Goal: Information Seeking & Learning: Learn about a topic

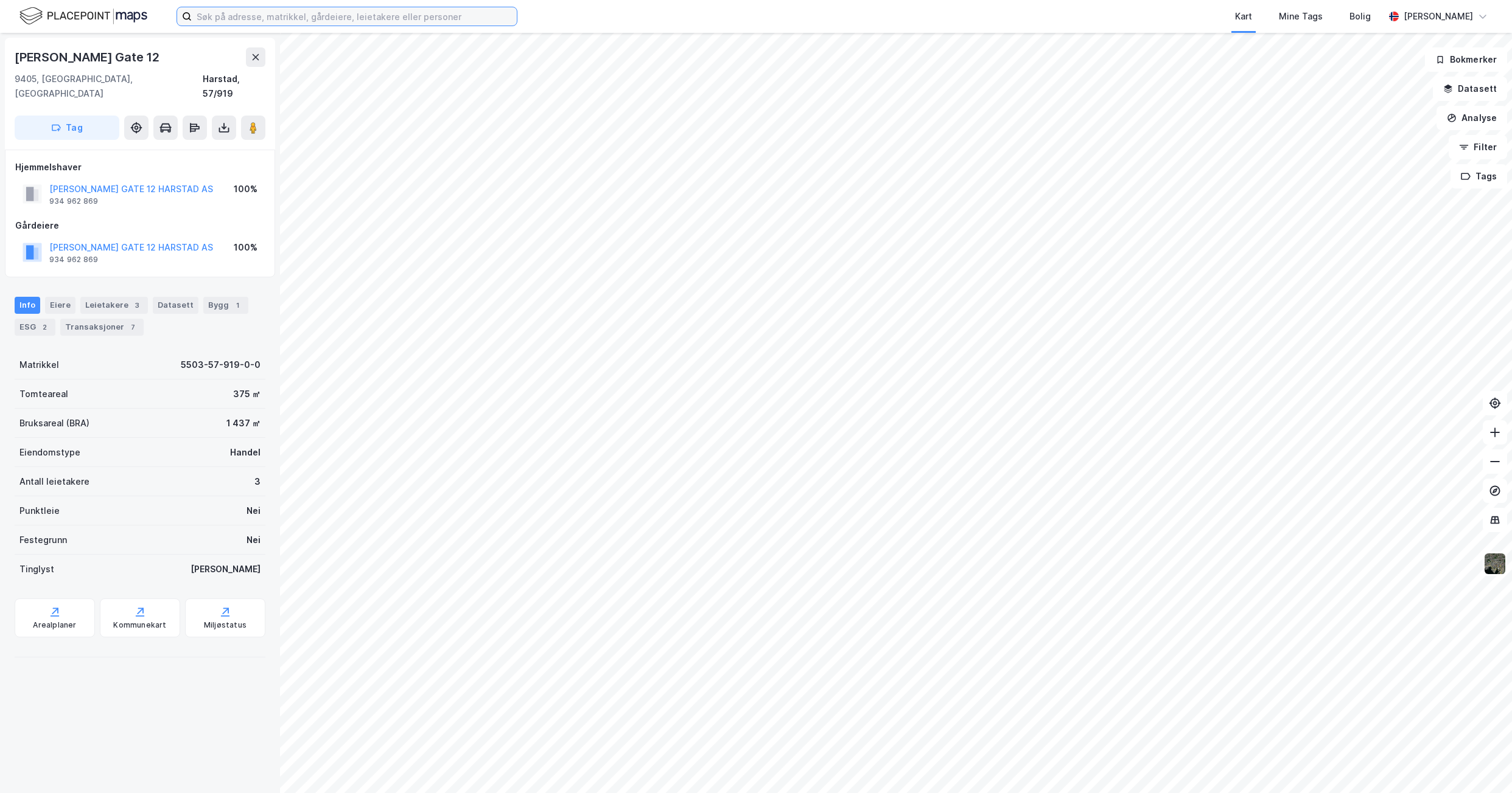
click at [271, 13] on input at bounding box center [354, 16] width 325 height 18
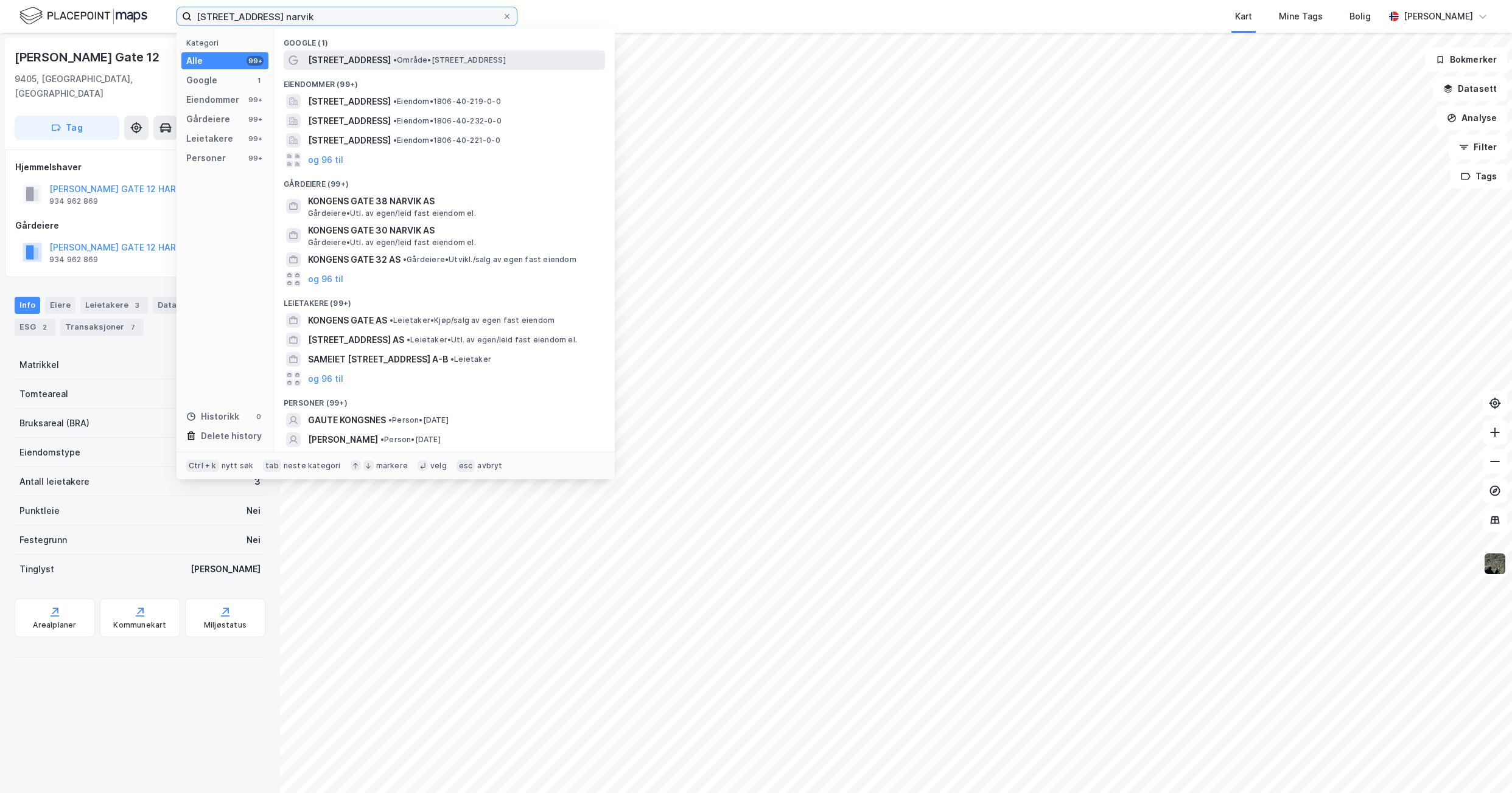
type input "[STREET_ADDRESS] narvik"
click at [339, 61] on span "[STREET_ADDRESS]" at bounding box center [349, 60] width 83 height 15
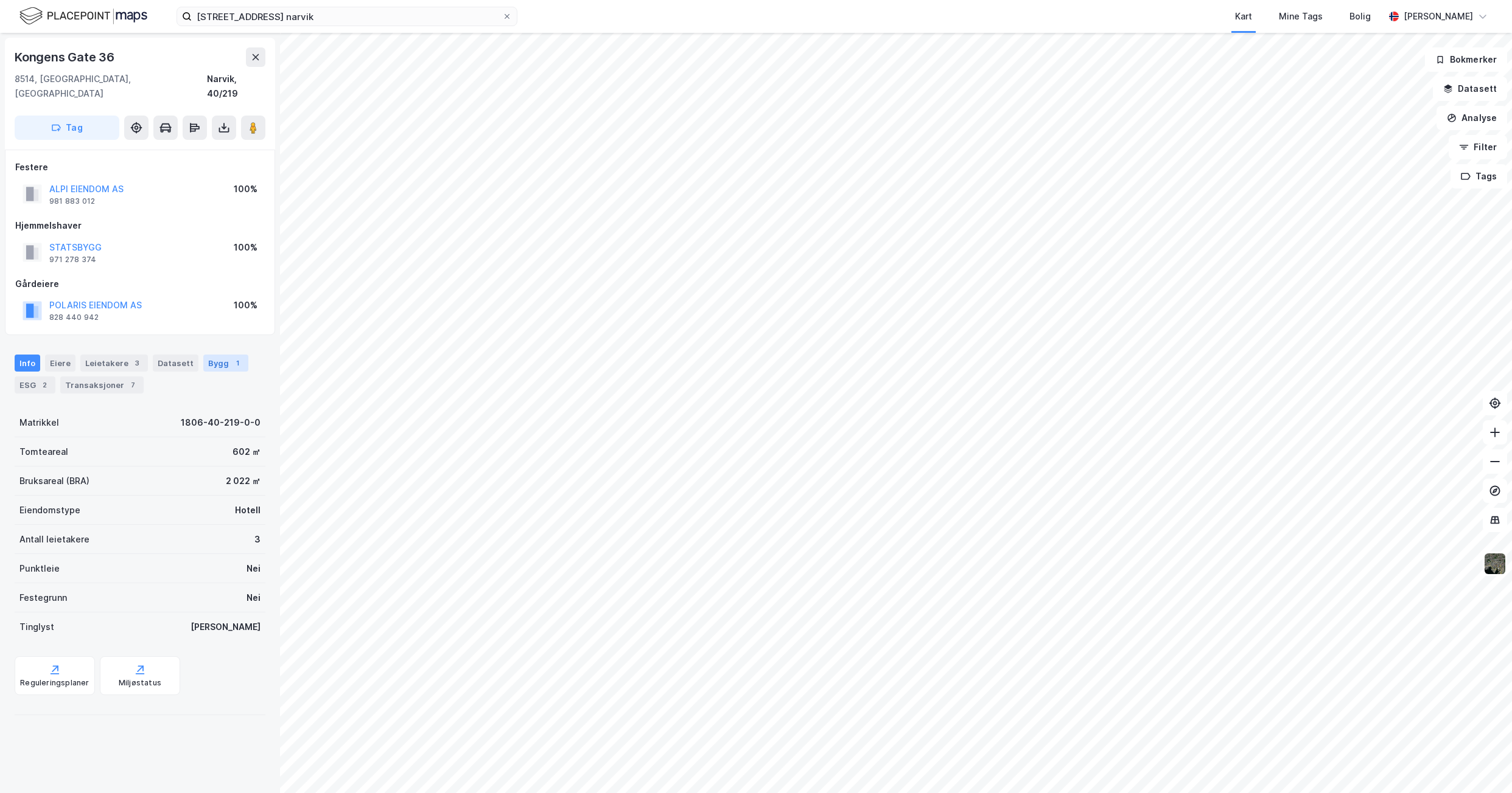
click at [209, 355] on div "Bygg 1" at bounding box center [226, 363] width 45 height 17
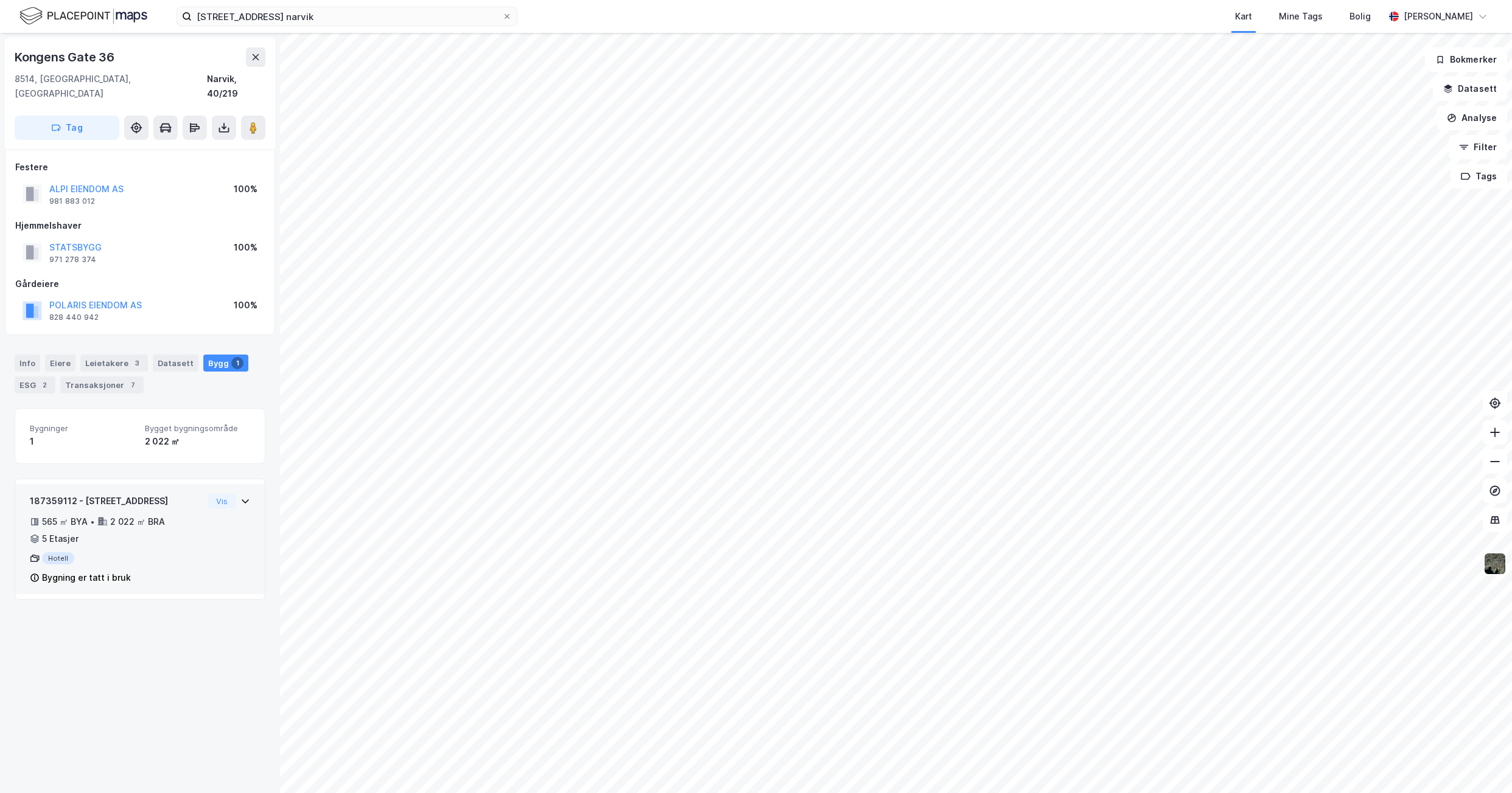
click at [240, 497] on icon at bounding box center [245, 502] width 10 height 10
click at [34, 355] on div "Info" at bounding box center [27, 363] width 25 height 17
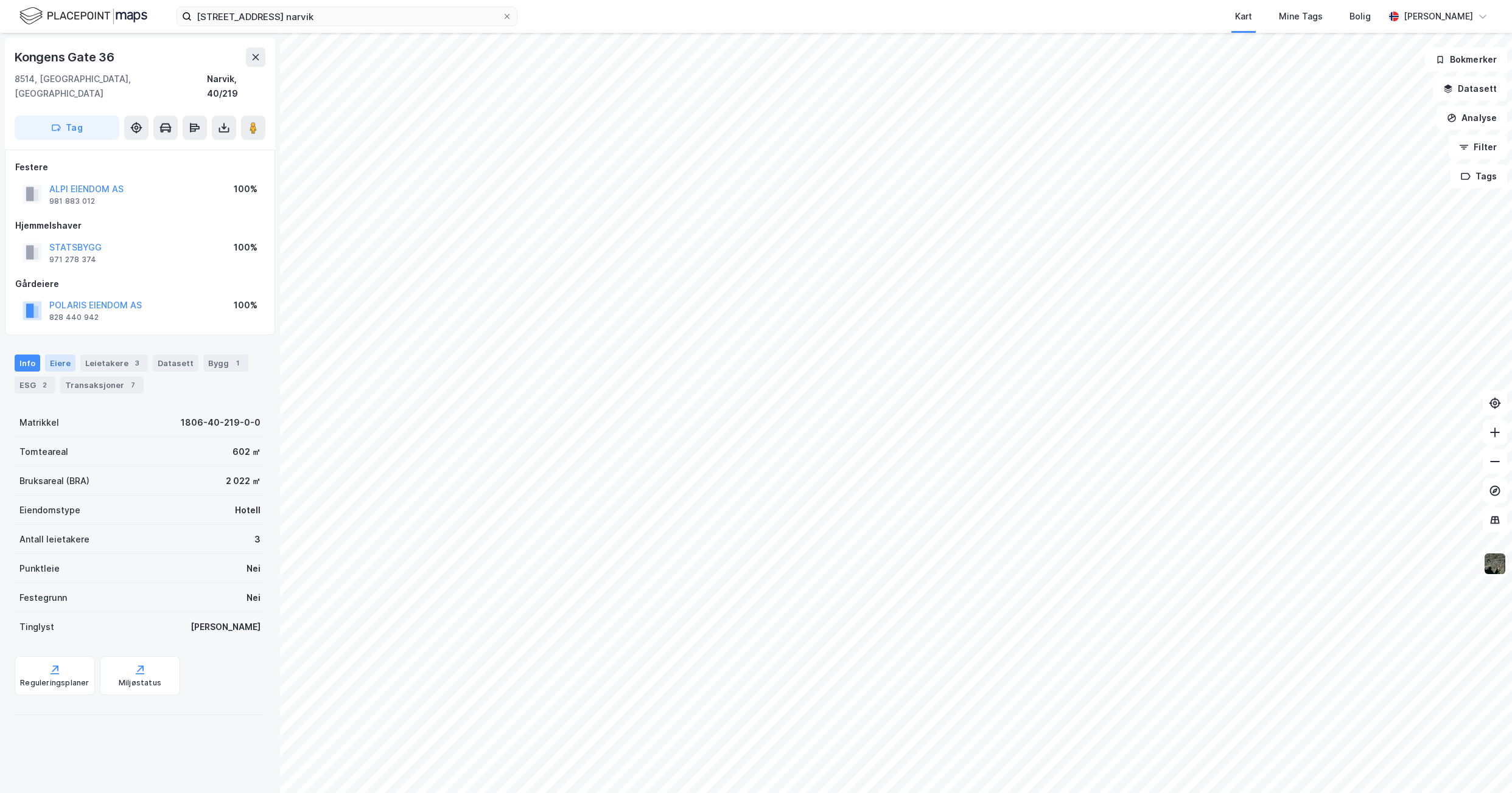
click at [71, 355] on div "Eiere" at bounding box center [59, 363] width 30 height 17
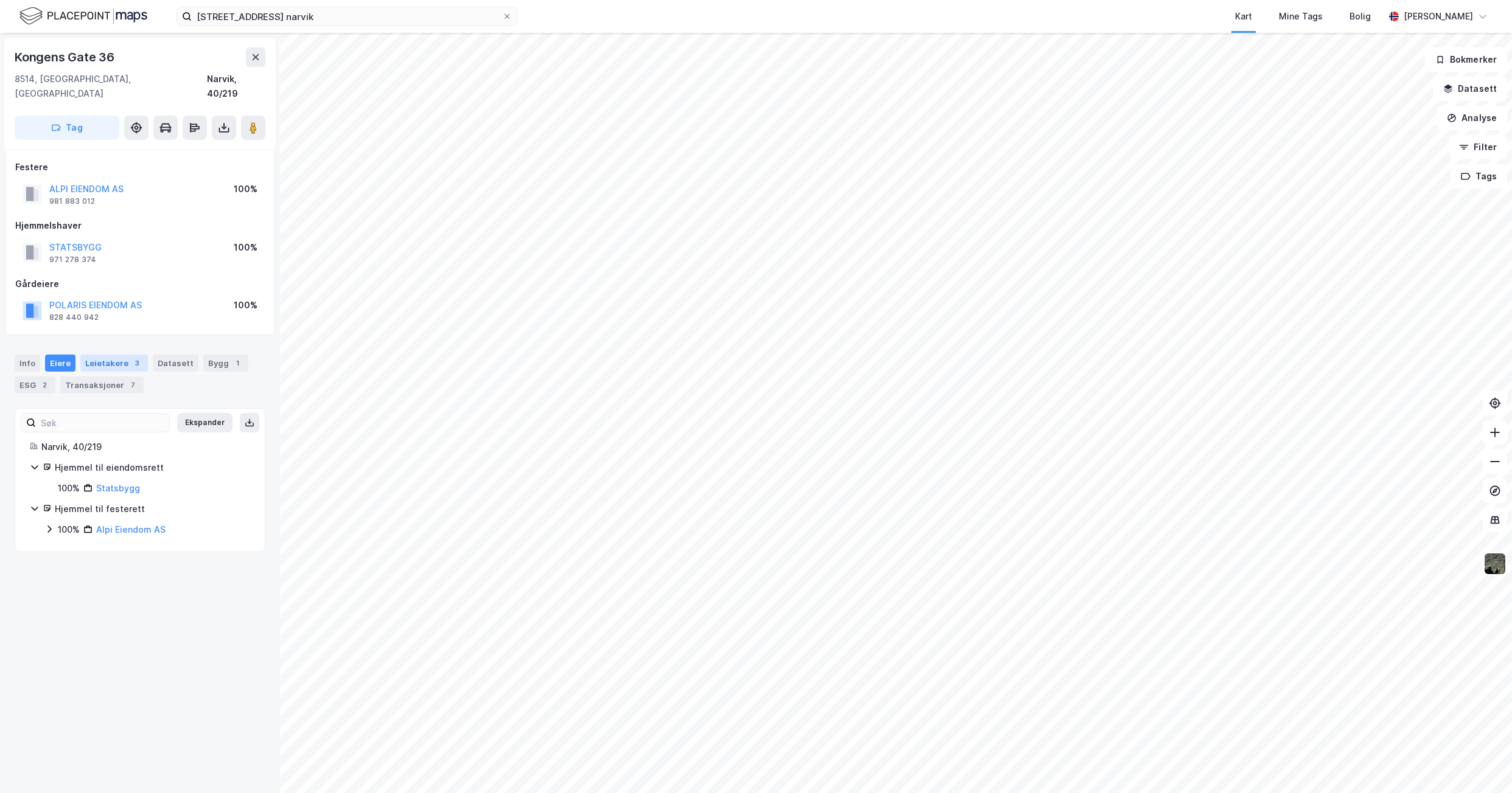
click at [122, 340] on div "Info Eiere Leietakere 3 Datasett Bygg 1 ESG 2 Transaksjoner 7" at bounding box center [140, 370] width 280 height 59
click at [124, 355] on div "Leietakere 3" at bounding box center [114, 363] width 68 height 17
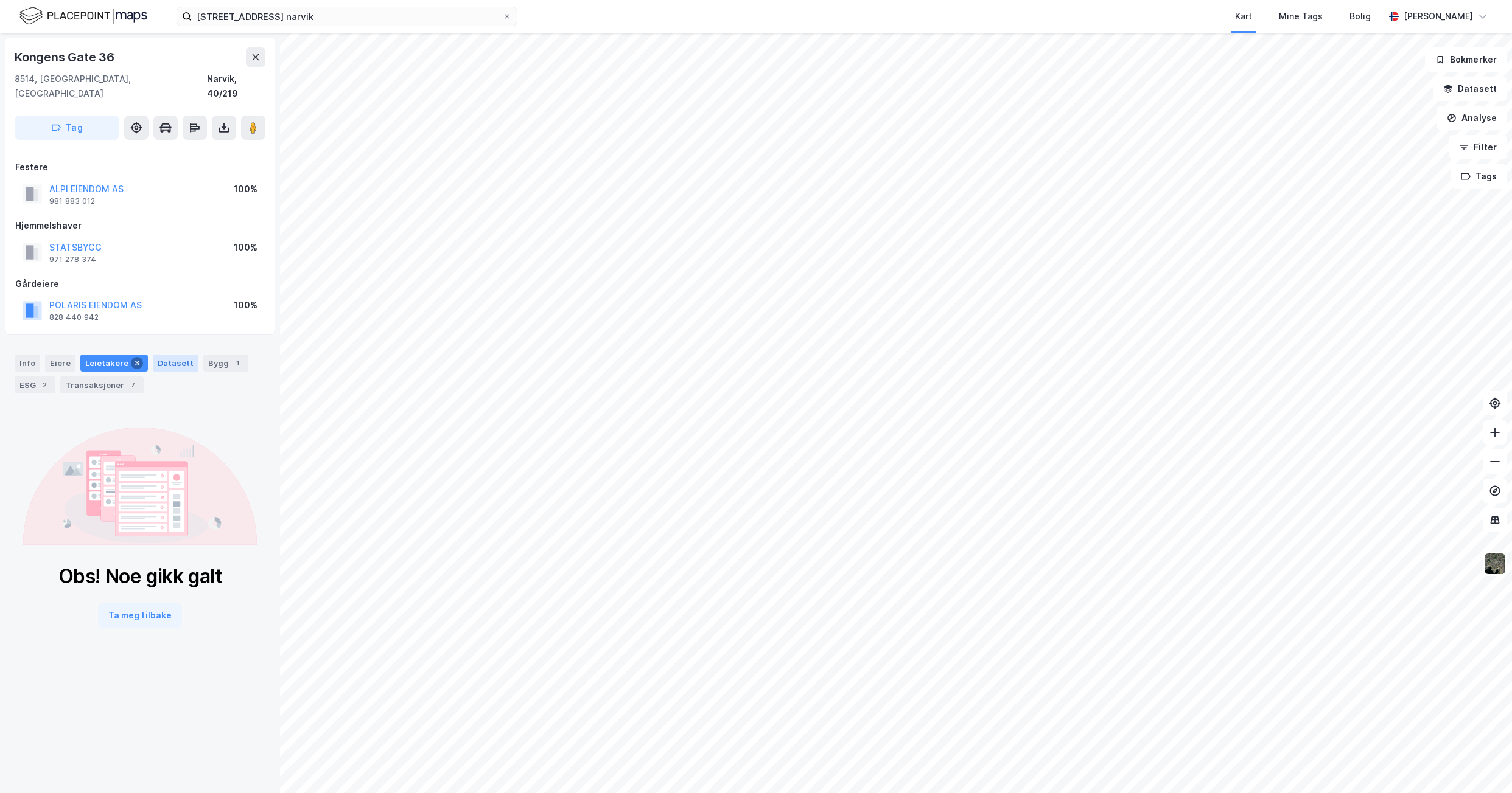
click at [168, 355] on div "Datasett" at bounding box center [176, 363] width 46 height 17
click at [23, 376] on div "ESG 2" at bounding box center [35, 384] width 41 height 17
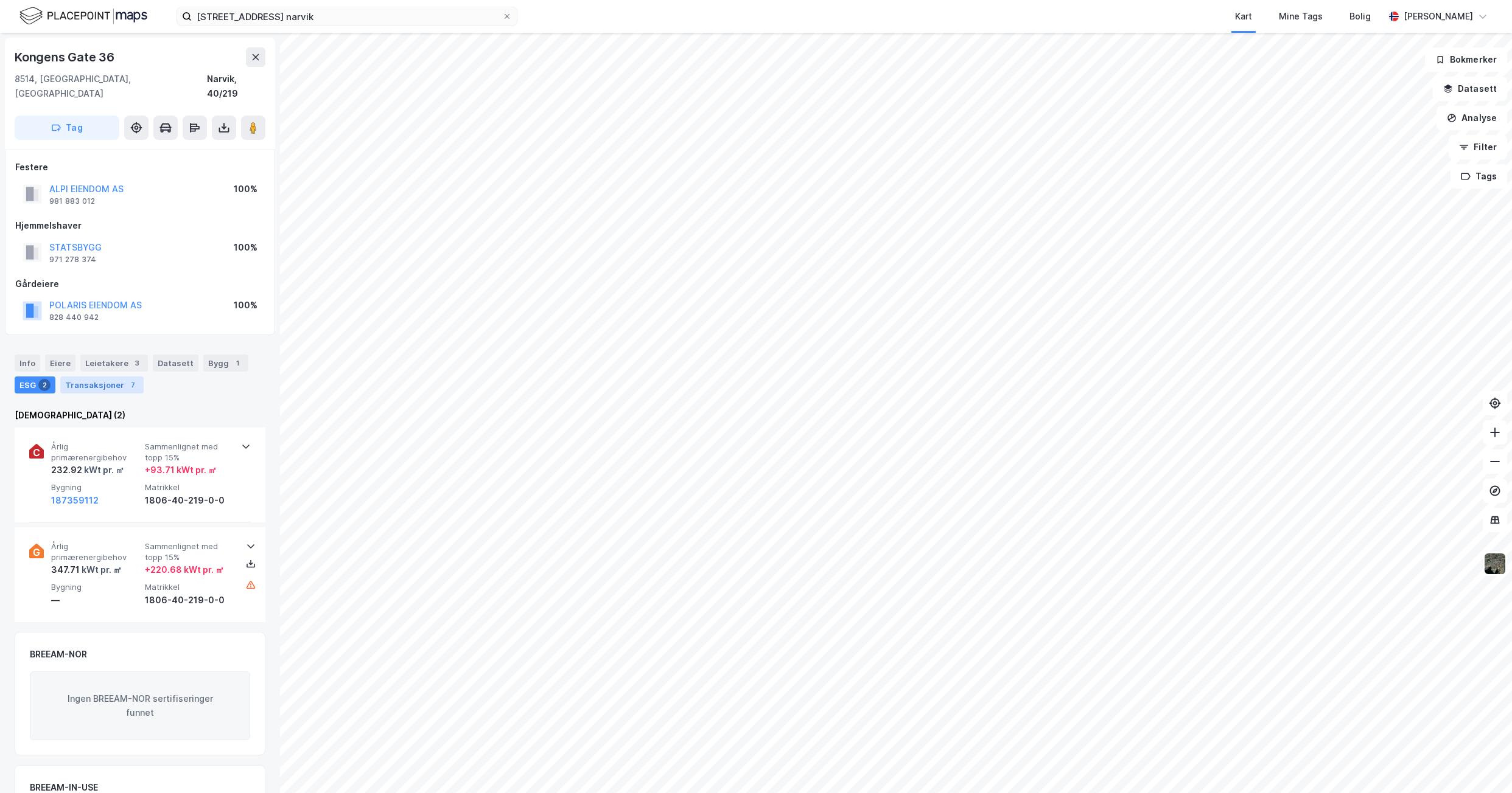
click at [105, 376] on div "Transaksjoner 7" at bounding box center [102, 384] width 83 height 17
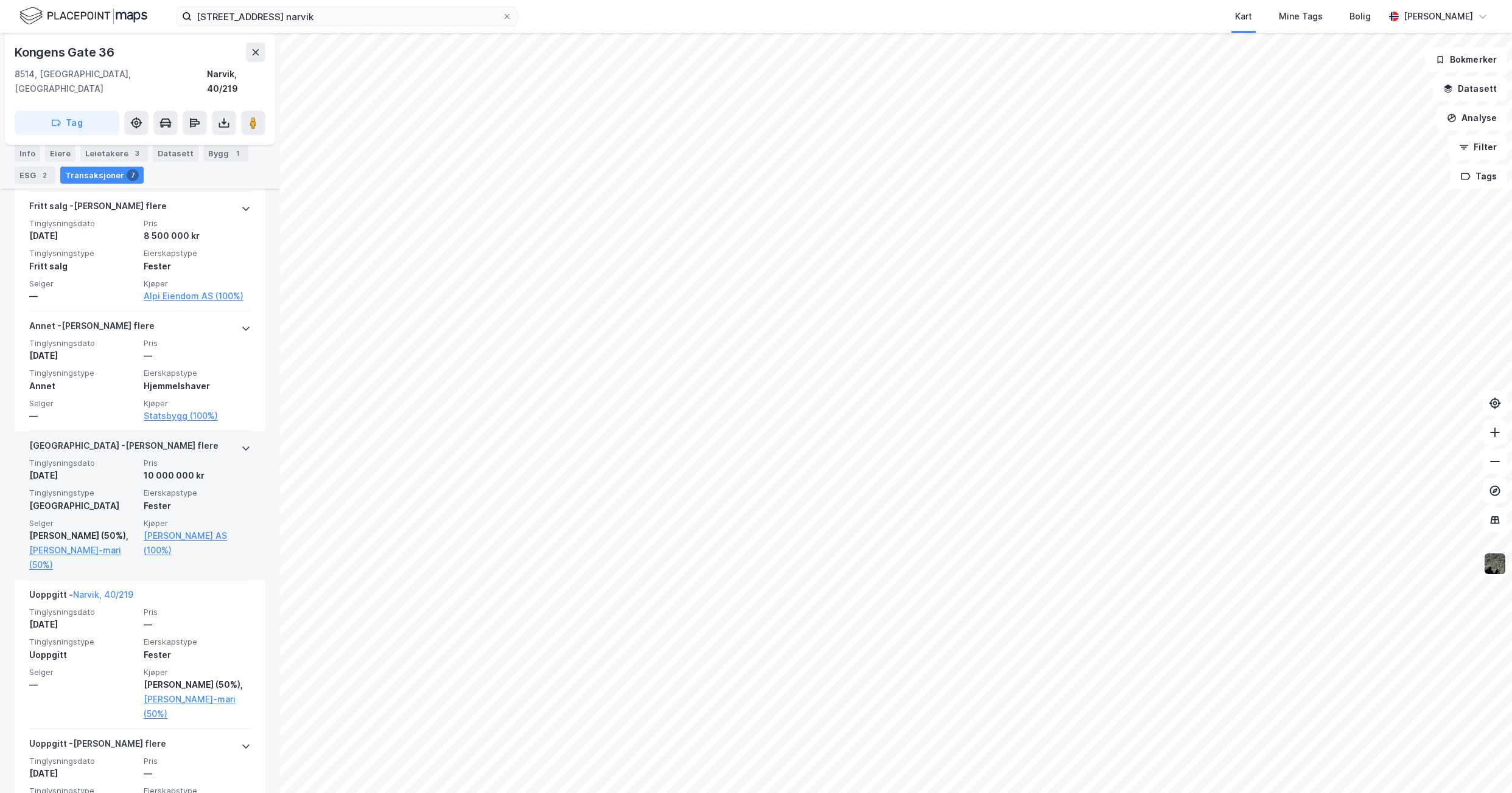
scroll to position [871, 0]
